Goal: Task Accomplishment & Management: Use online tool/utility

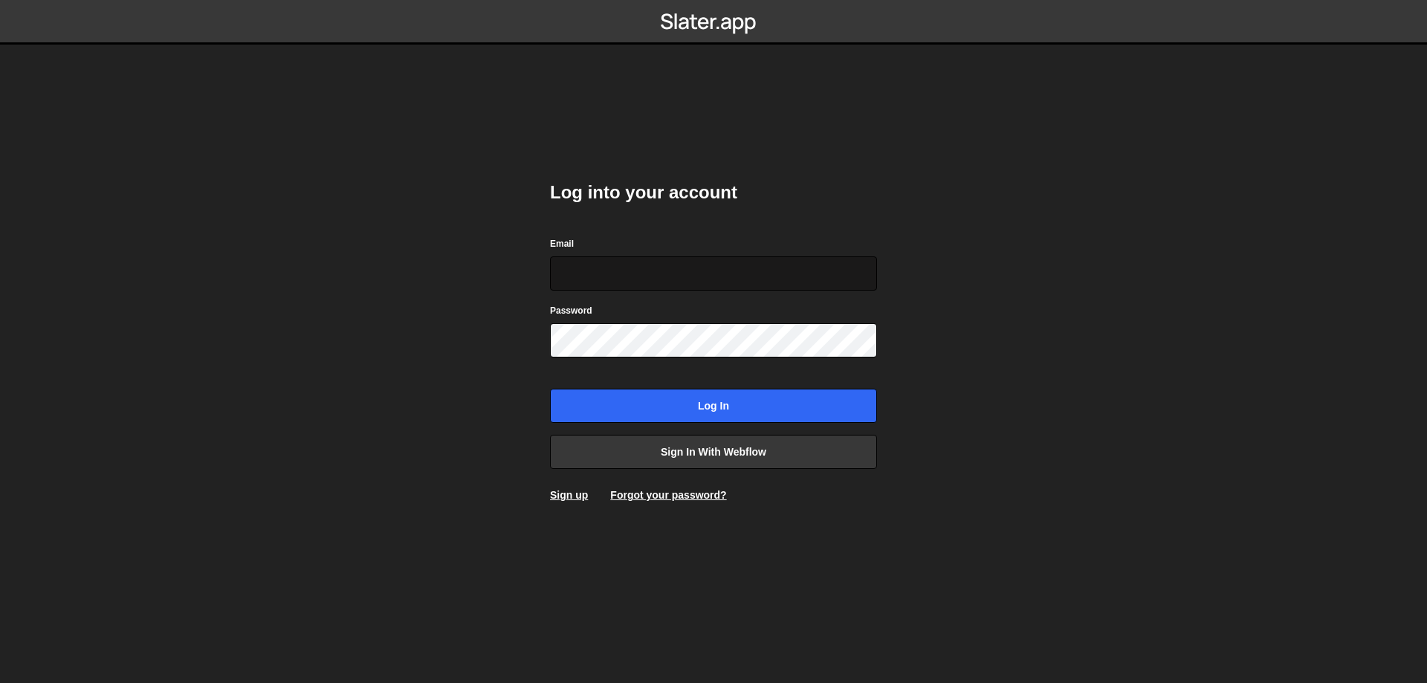
click at [615, 277] on input "Email" at bounding box center [713, 273] width 327 height 34
type input "[DOMAIN_NAME][EMAIL_ADDRESS][DOMAIN_NAME]"
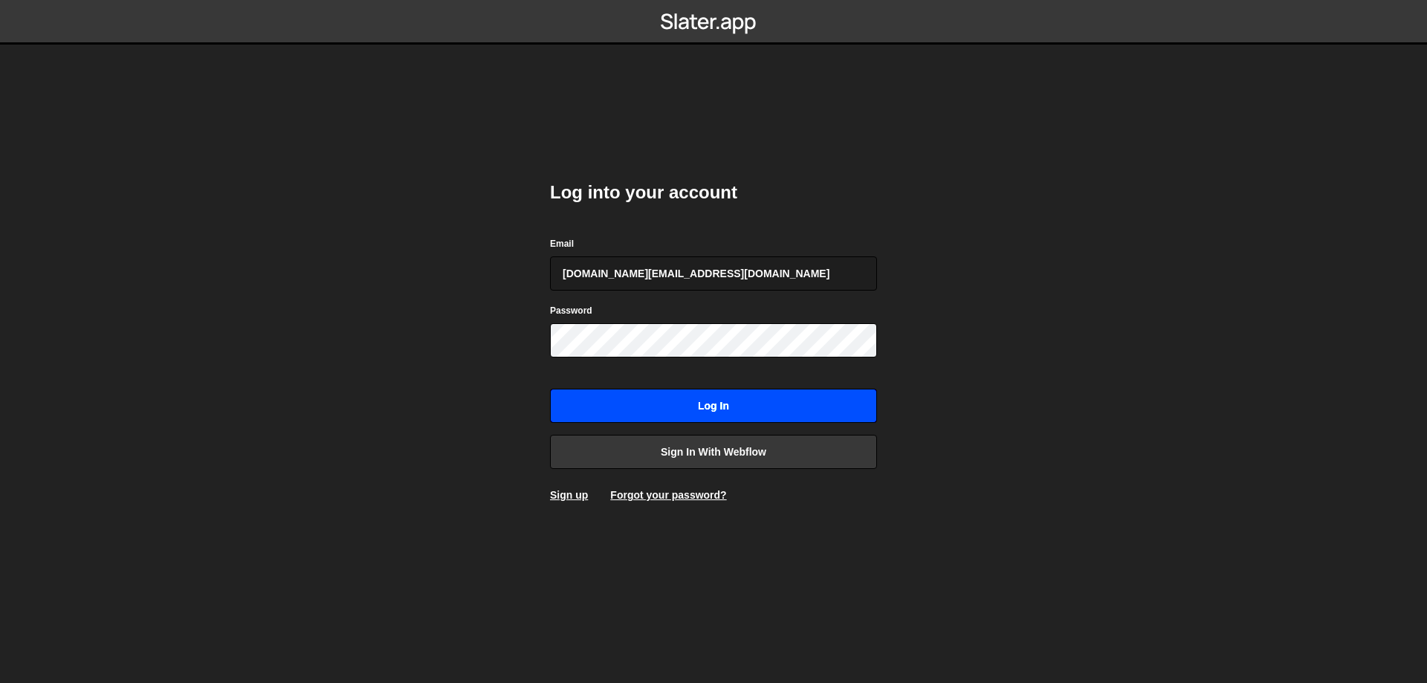
click at [687, 422] on input "Log in" at bounding box center [713, 406] width 327 height 34
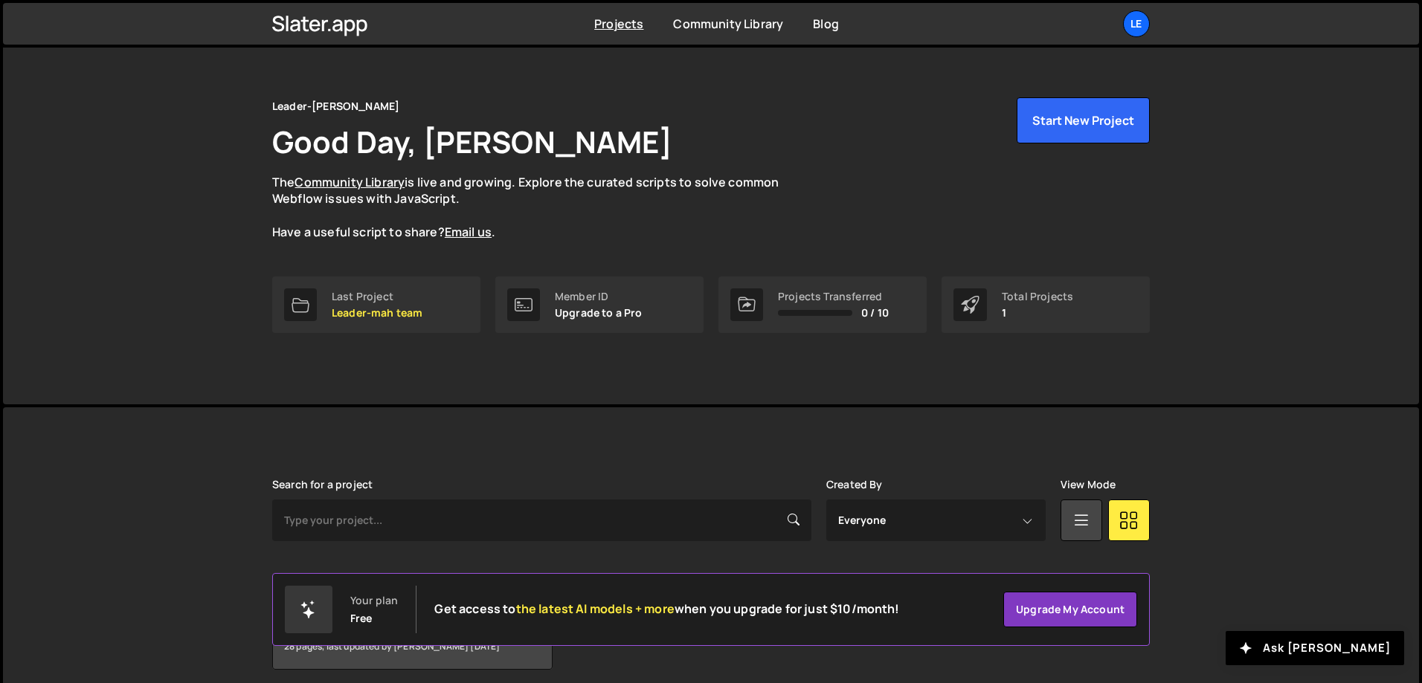
scroll to position [83, 0]
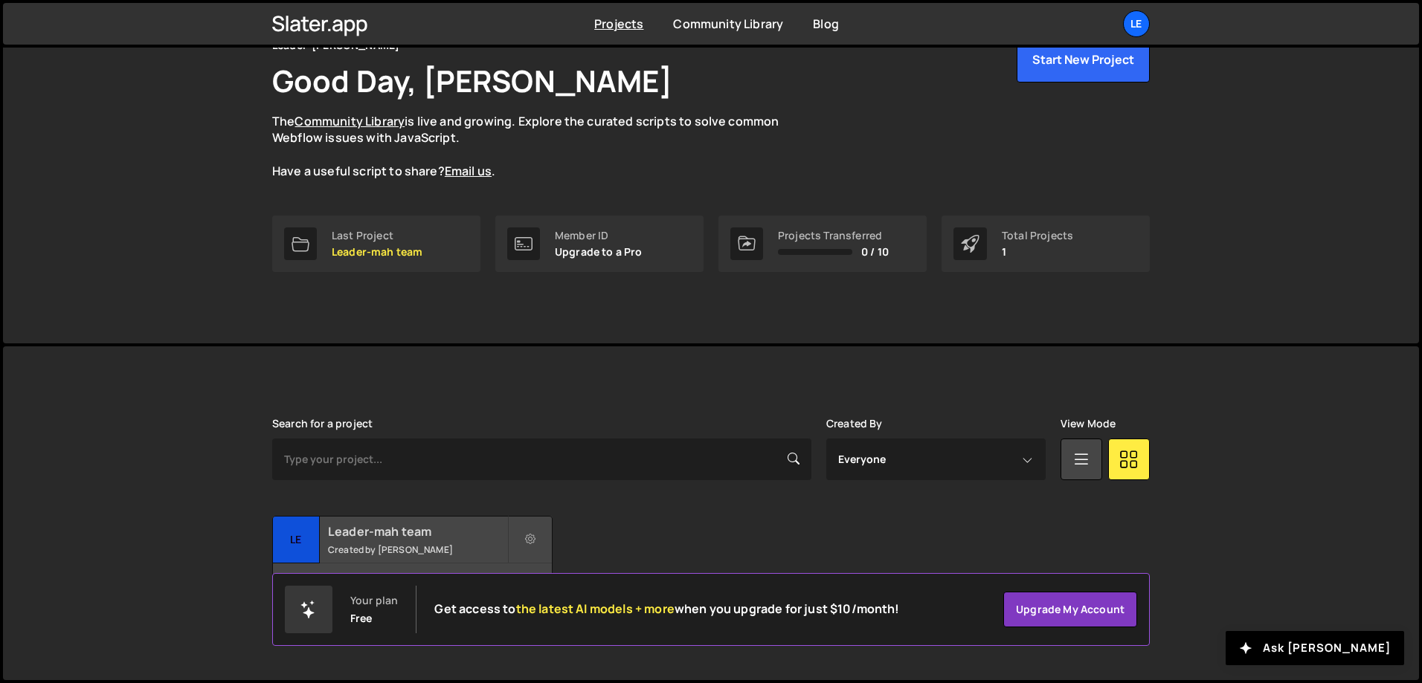
click at [483, 540] on div "Leader-mah team Created by Denys Repryntsev" at bounding box center [412, 540] width 279 height 46
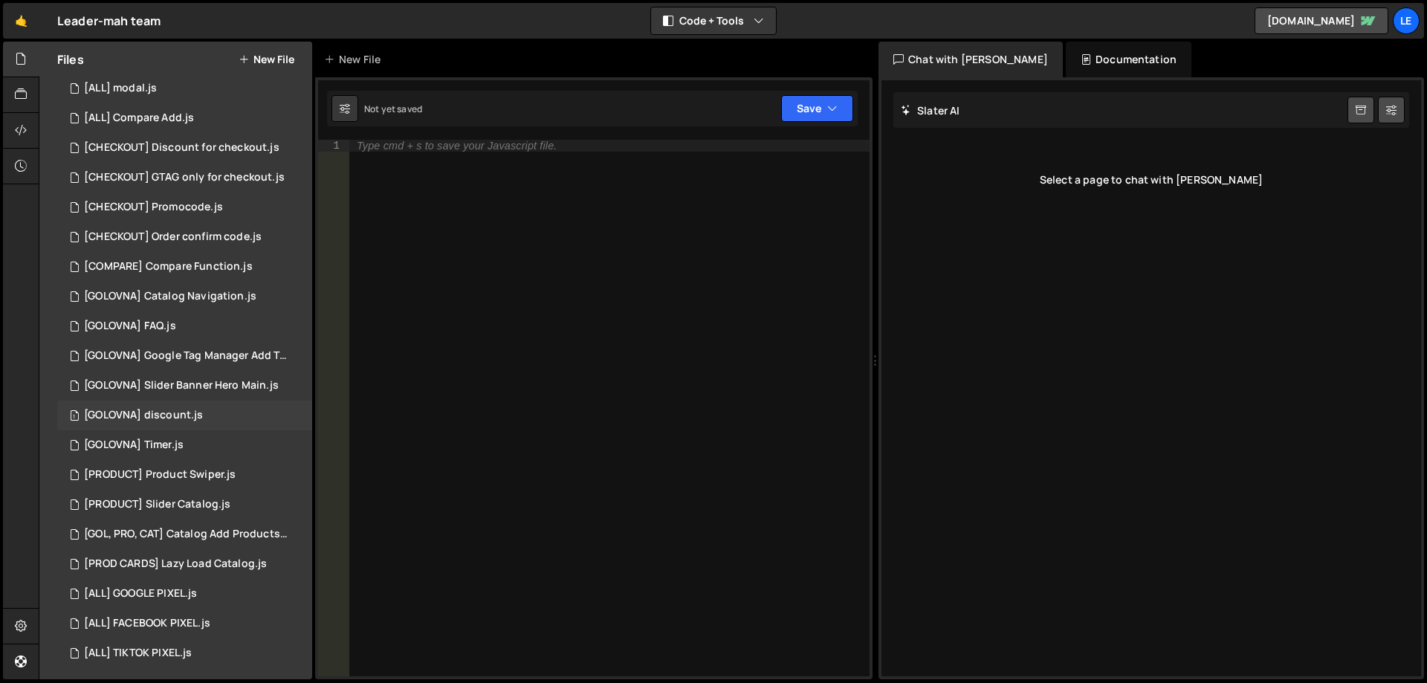
scroll to position [186, 0]
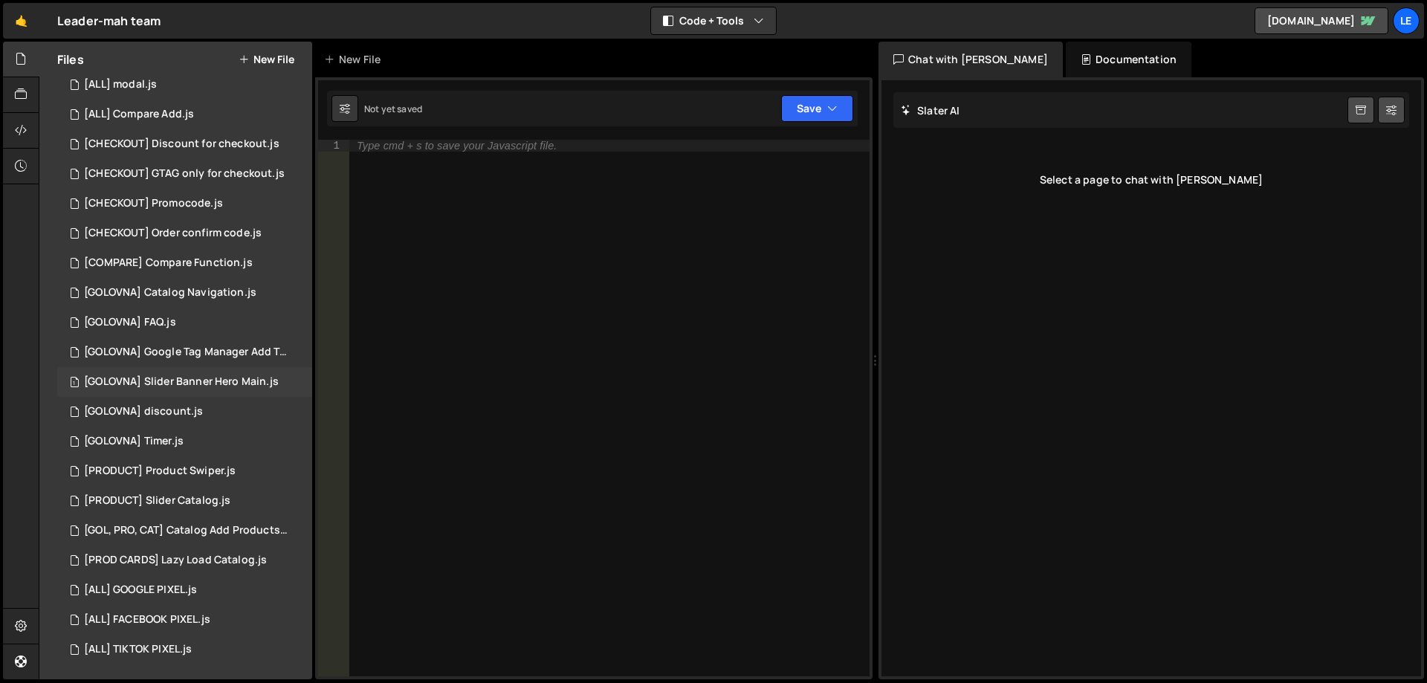
click at [216, 386] on div "[GOLOVNA] Slider Banner Hero Main.js" at bounding box center [181, 381] width 195 height 13
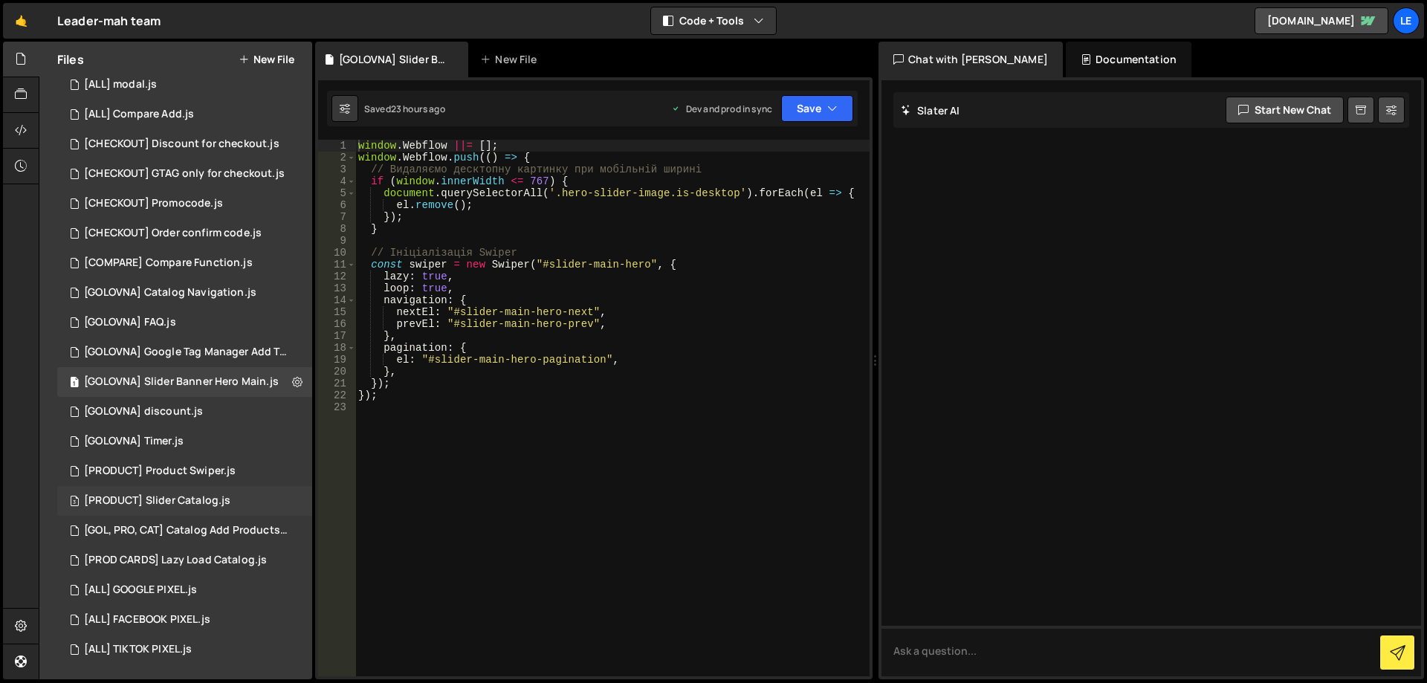
click at [222, 491] on div "3 [PRODUCT] Slider Catalog.js 0" at bounding box center [184, 501] width 255 height 30
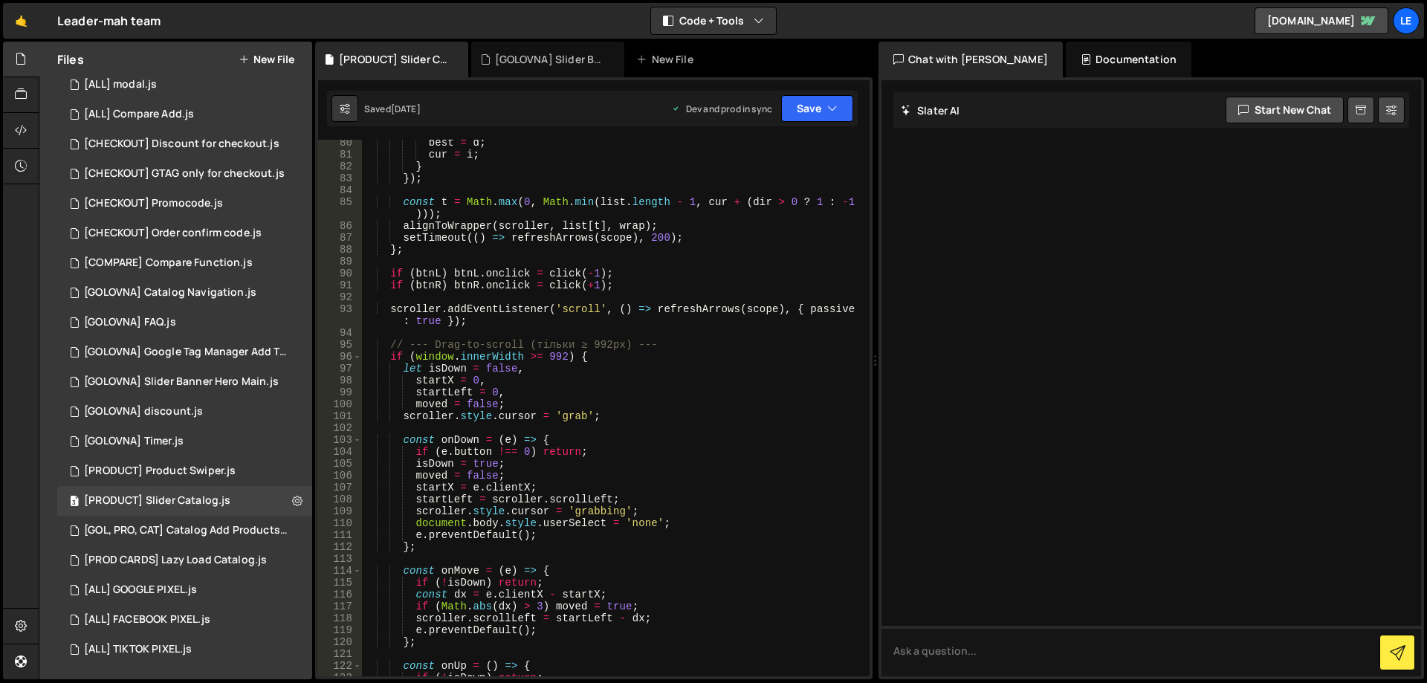
scroll to position [1026, 0]
click at [694, 456] on div "best = d ; cur = i ; } }) ; const t = Math . max ( 0 , Math . min ( list . leng…" at bounding box center [613, 417] width 502 height 561
type textarea "});"
